Goal: Task Accomplishment & Management: Use online tool/utility

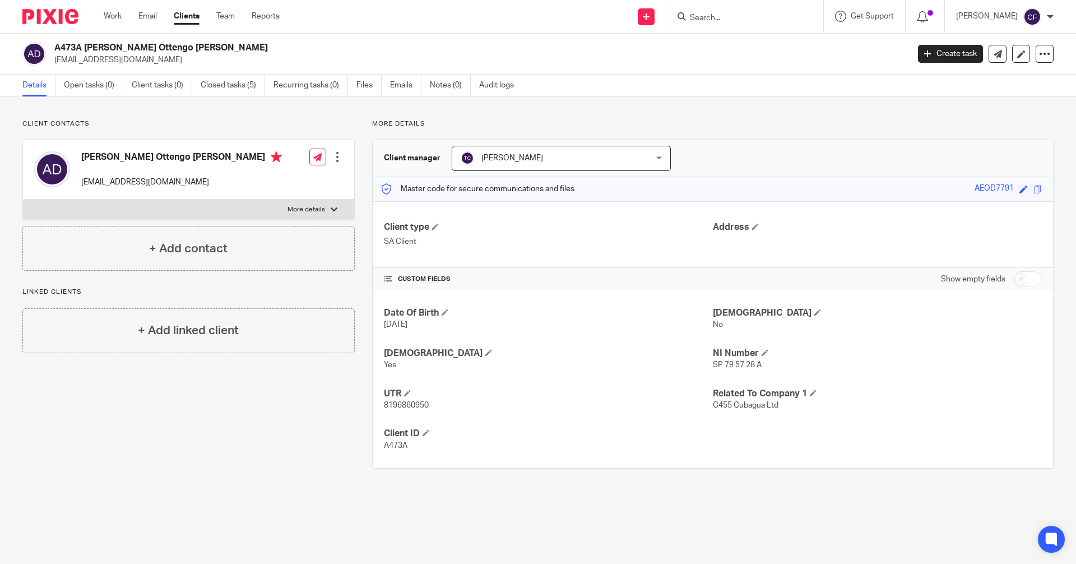
click at [724, 20] on input "Search" at bounding box center [739, 18] width 101 height 10
type input "w"
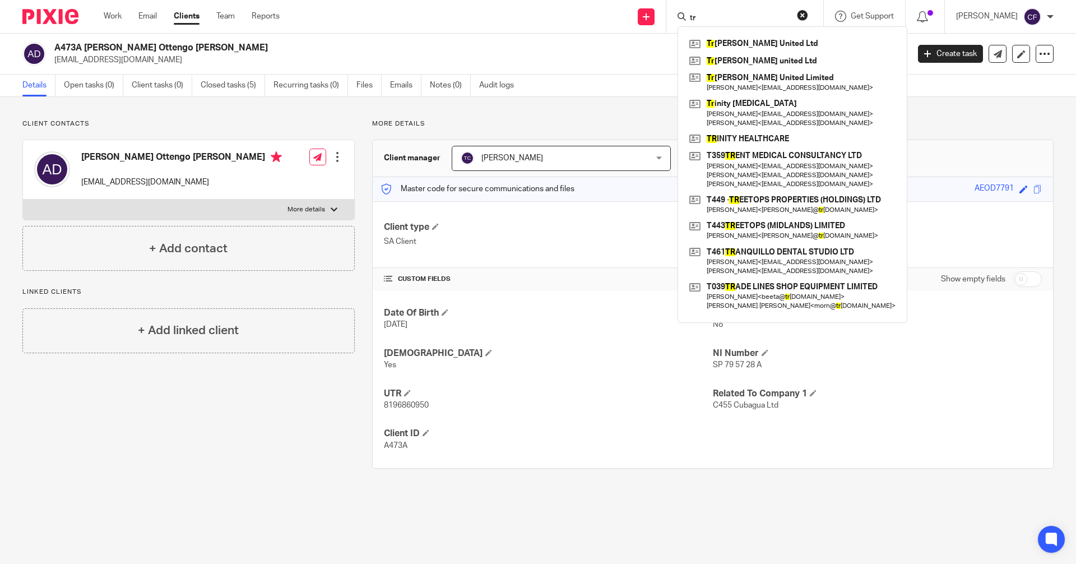
type input "t"
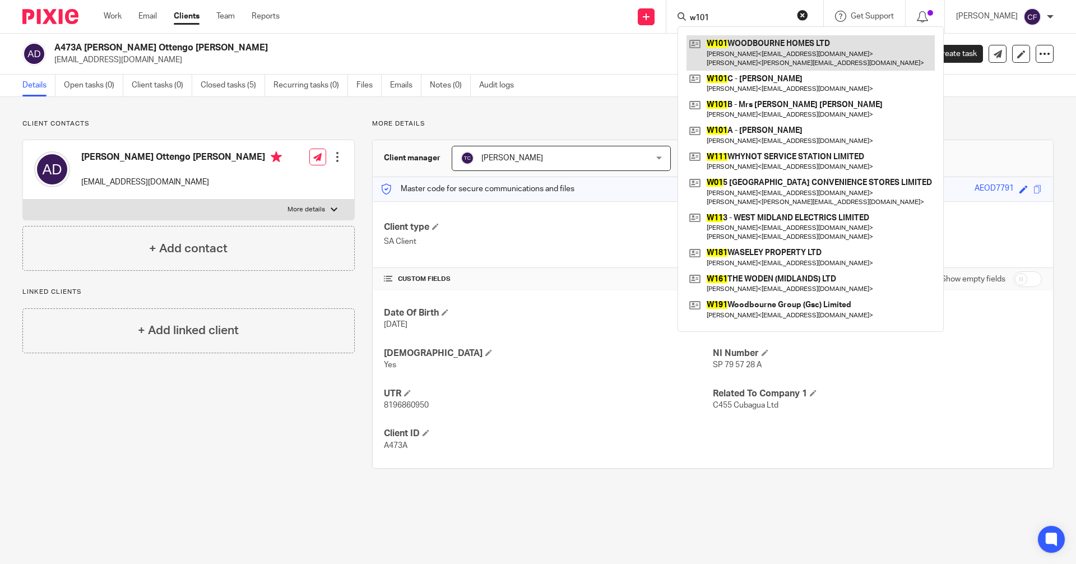
type input "w101"
click at [762, 55] on link at bounding box center [811, 52] width 248 height 35
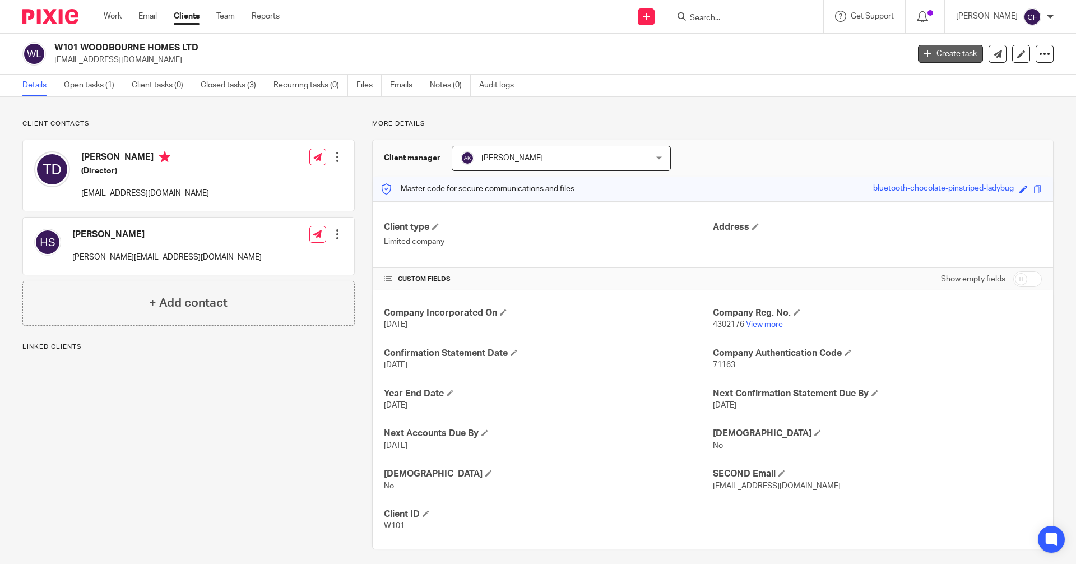
click at [954, 55] on link "Create task" at bounding box center [950, 54] width 65 height 18
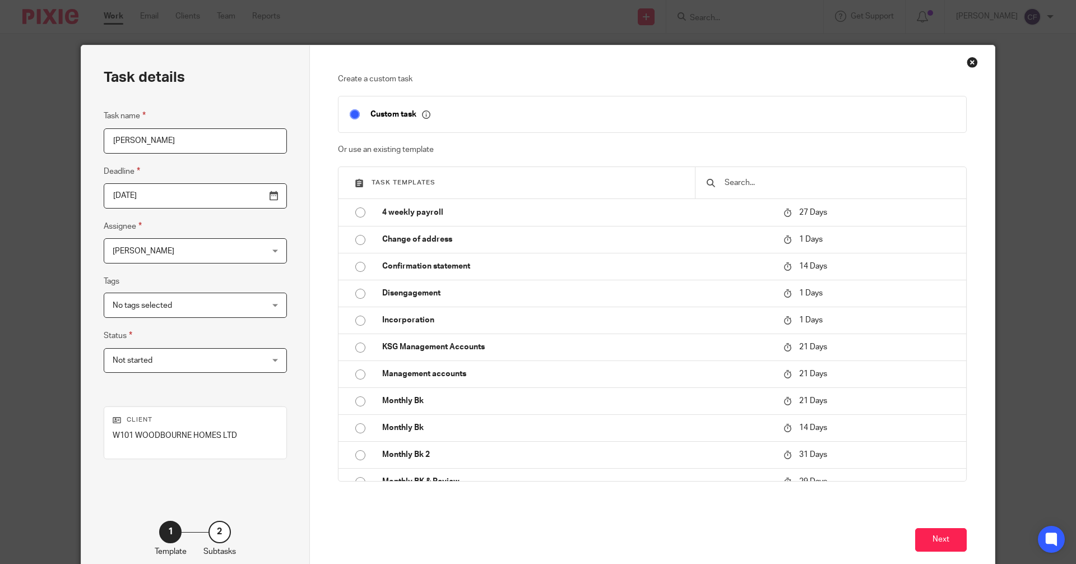
drag, startPoint x: 170, startPoint y: 137, endPoint x: 32, endPoint y: 142, distance: 138.6
click at [32, 142] on div "Task details Task name [PERSON_NAME] Deadline [DATE] Assignee [PERSON_NAME] [PE…" at bounding box center [538, 282] width 1076 height 564
type input "Trust Activation"
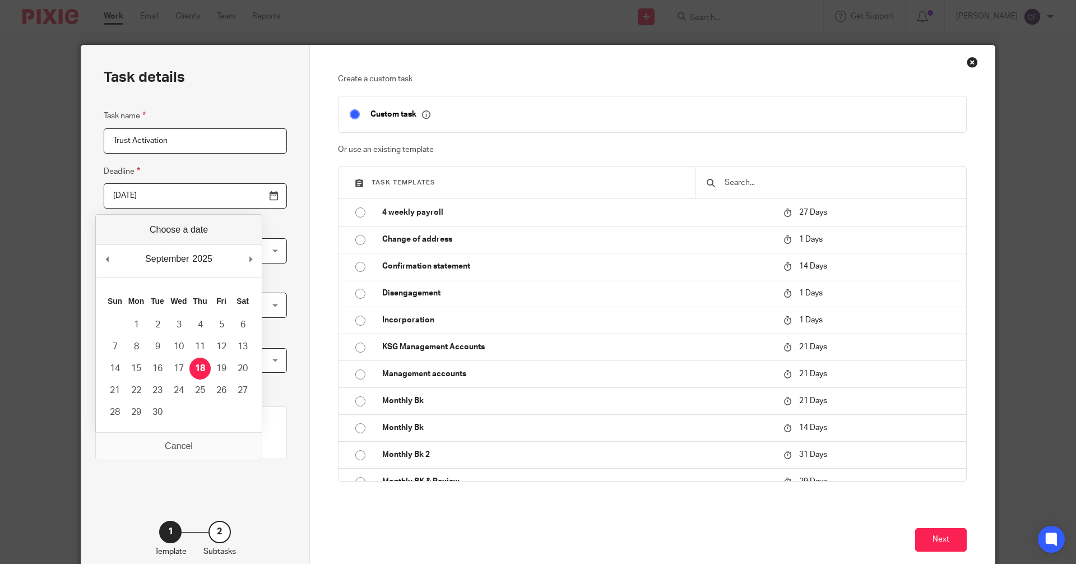
click at [249, 197] on input "[DATE]" at bounding box center [195, 195] width 183 height 25
click at [244, 206] on input "[DATE]" at bounding box center [195, 195] width 183 height 25
type input "[DATE]"
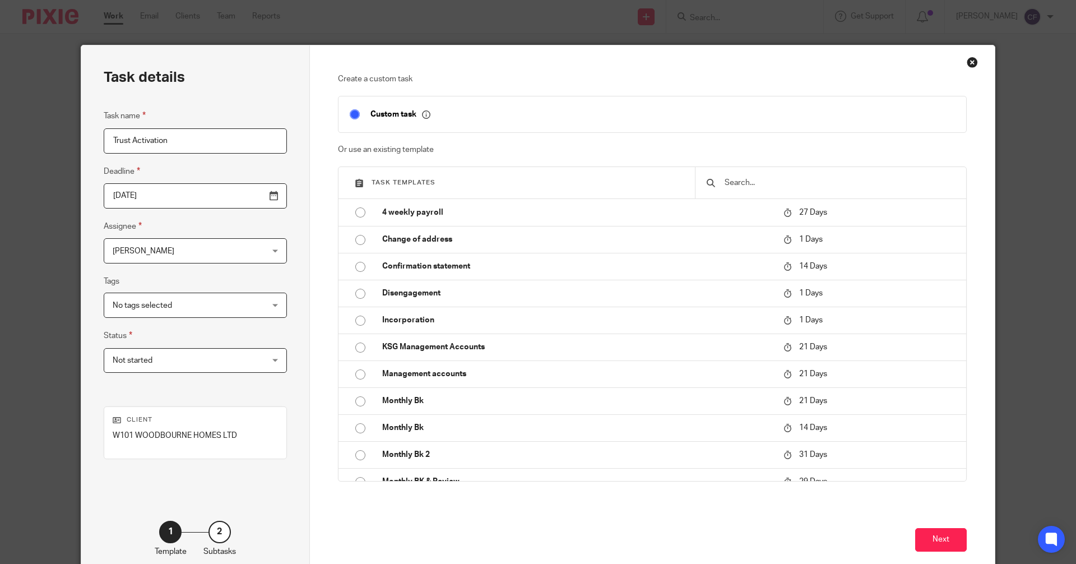
click at [219, 248] on span "[PERSON_NAME]" at bounding box center [182, 251] width 139 height 24
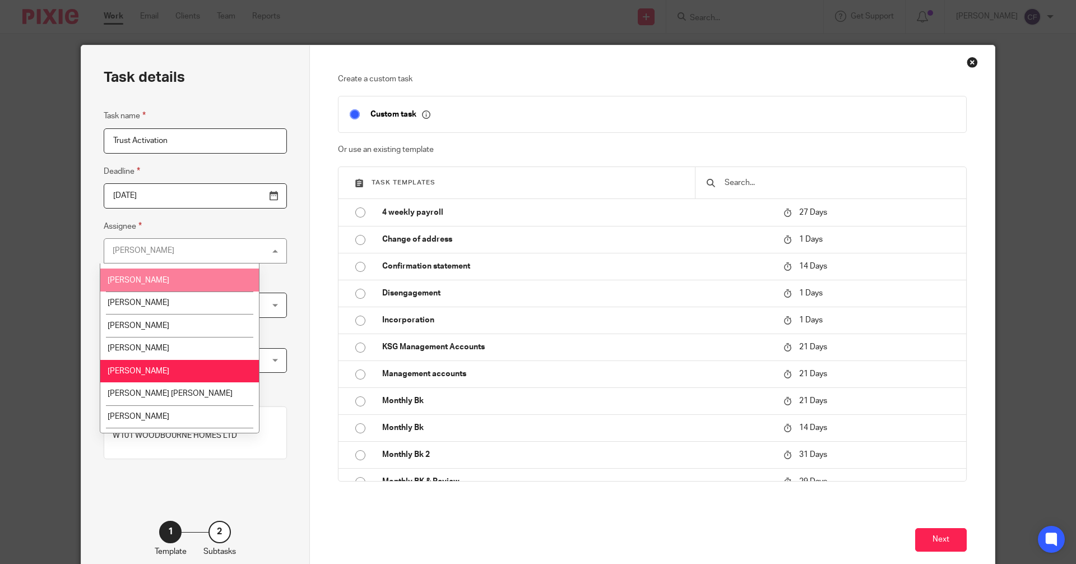
scroll to position [112, 0]
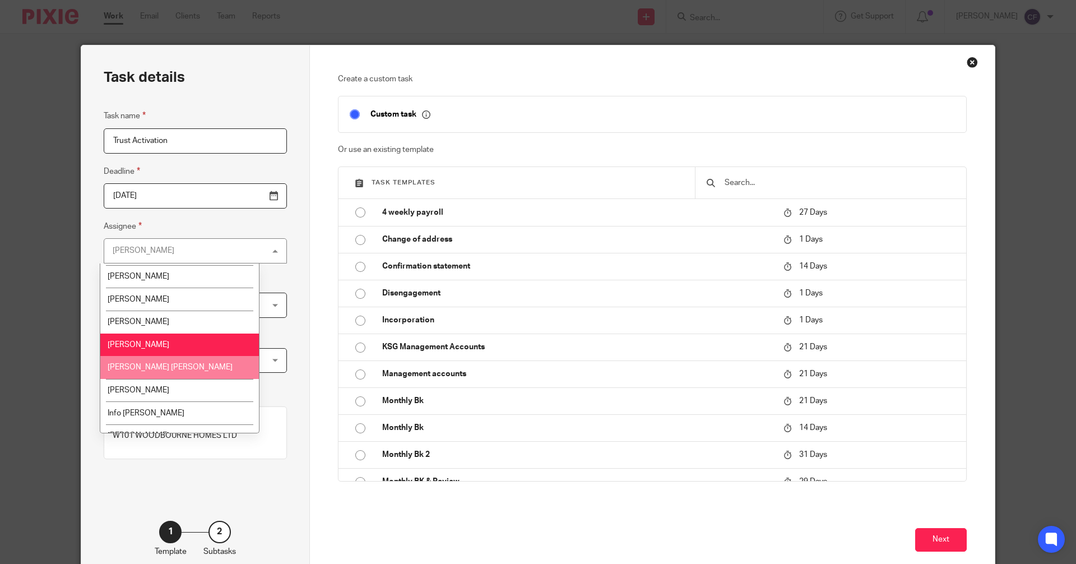
click at [146, 367] on span "[PERSON_NAME] [PERSON_NAME]" at bounding box center [170, 367] width 125 height 8
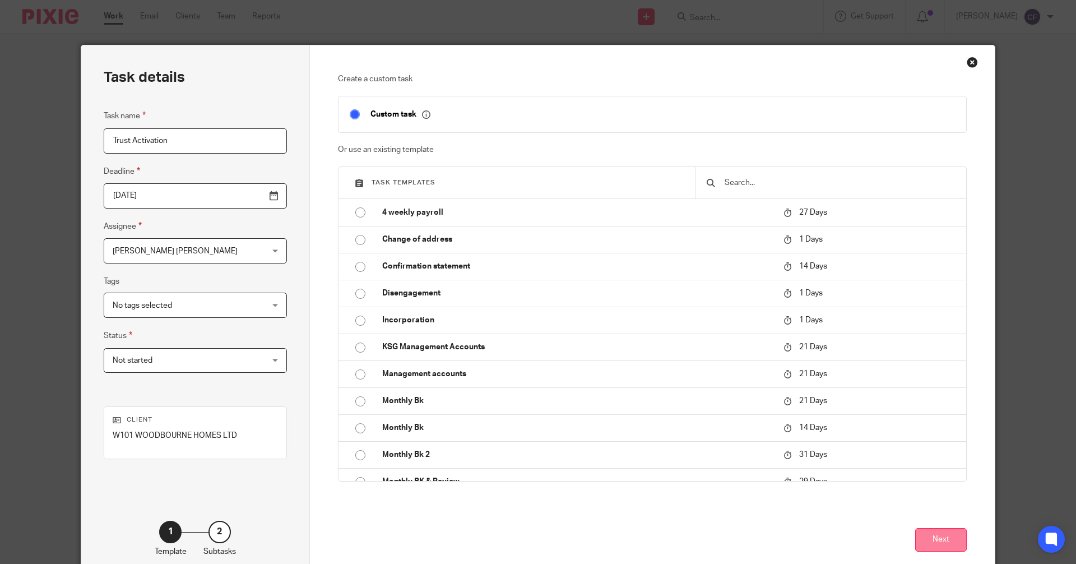
click at [933, 538] on button "Next" at bounding box center [941, 540] width 52 height 24
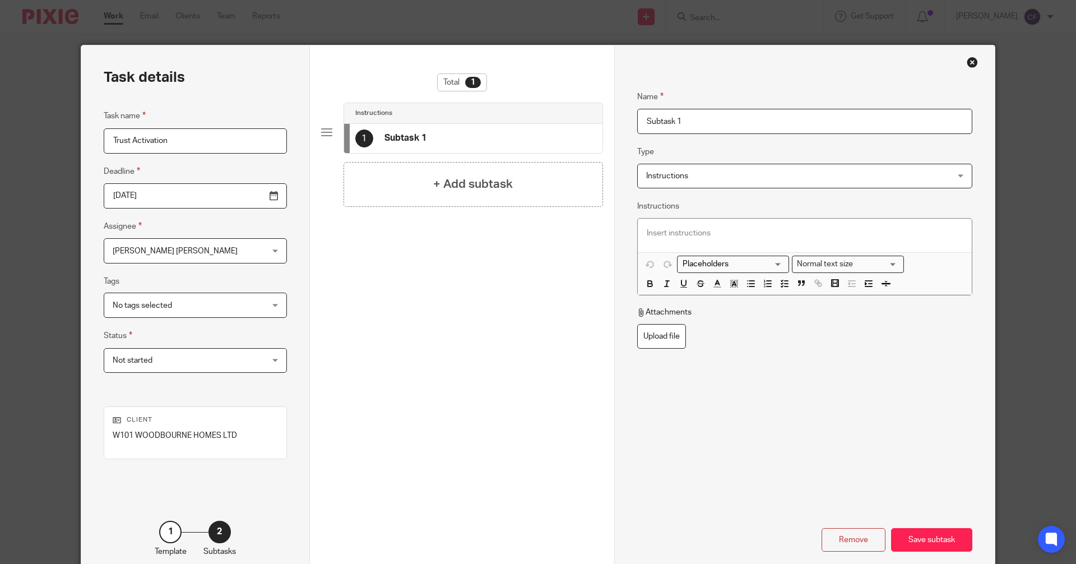
drag, startPoint x: 694, startPoint y: 120, endPoint x: 538, endPoint y: 126, distance: 156.5
click at [538, 126] on div "Task details Task name Trust Activation Deadline [DATE] Assignee [PERSON_NAME] …" at bounding box center [538, 312] width 914 height 534
type input "2 Trust Activations for The Dulays"
click at [668, 240] on div at bounding box center [805, 236] width 334 height 34
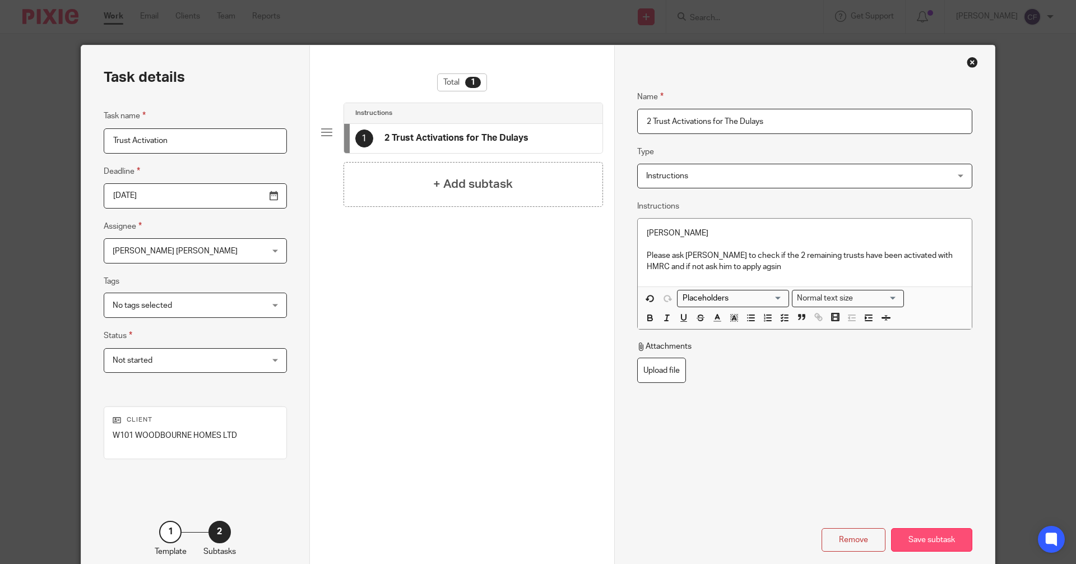
click at [931, 544] on div "Save subtask" at bounding box center [931, 540] width 81 height 24
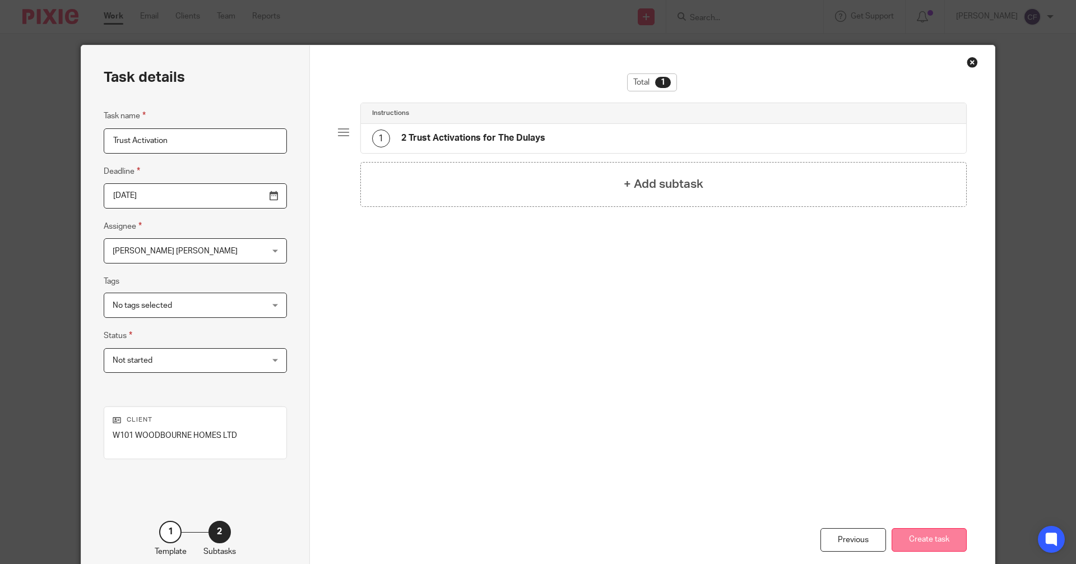
click at [925, 531] on button "Create task" at bounding box center [929, 540] width 75 height 24
